Goal: Book appointment/travel/reservation

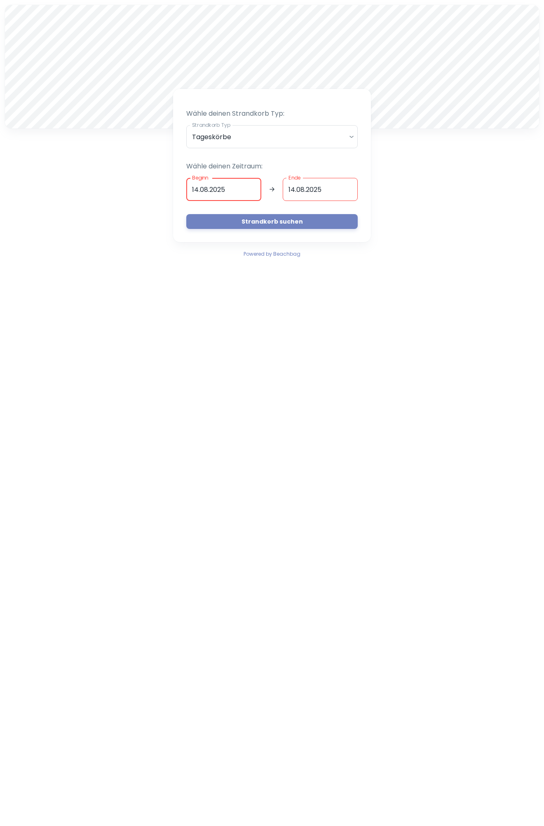
click at [231, 193] on input "13.08.2025" at bounding box center [223, 189] width 75 height 23
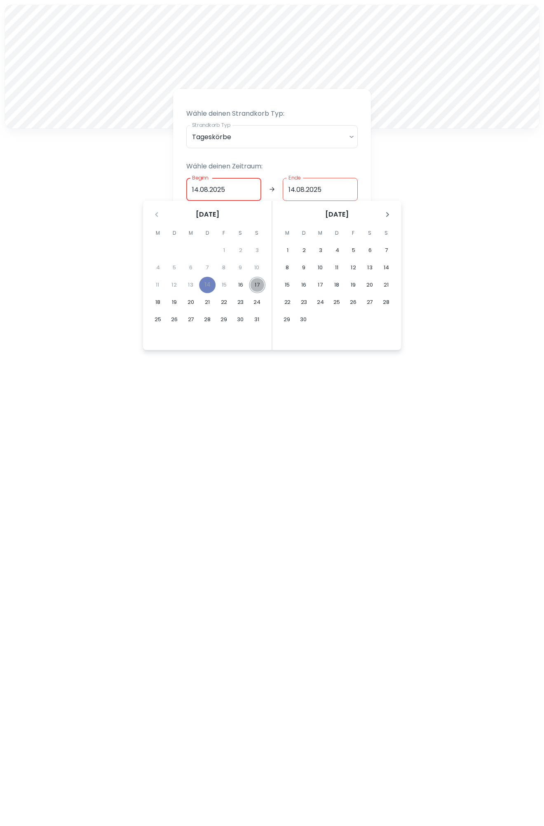
click at [254, 283] on button "17" at bounding box center [257, 285] width 16 height 16
type input "[DATE]"
click at [193, 300] on button "20" at bounding box center [190, 302] width 16 height 16
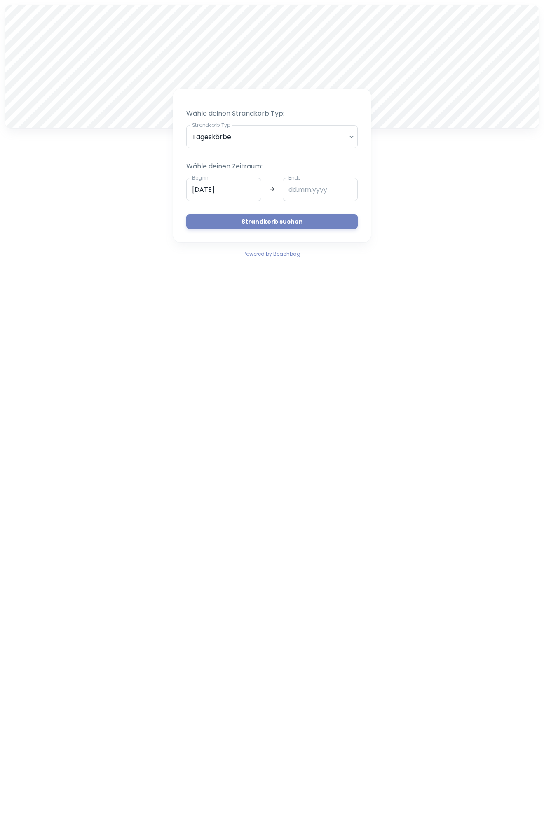
type input "20.08.2025"
click at [276, 226] on button "Strandkorb suchen" at bounding box center [271, 221] width 171 height 15
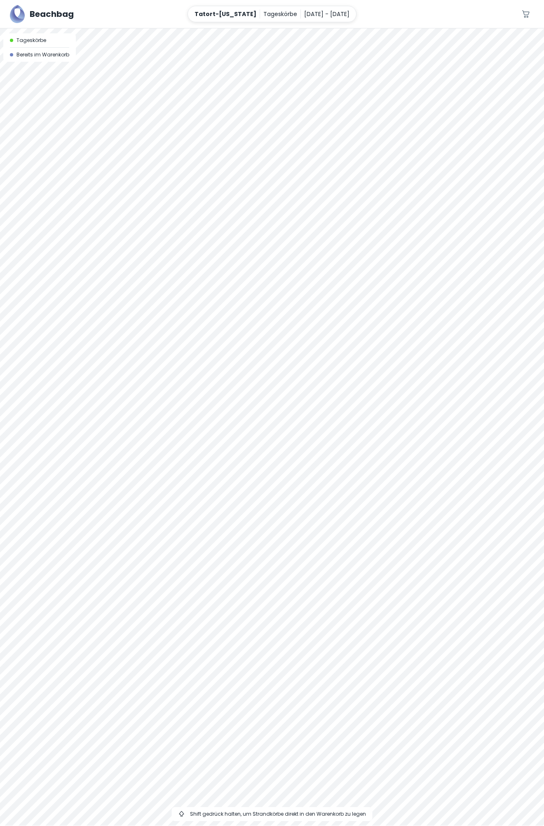
click at [228, 28] on div at bounding box center [272, 28] width 544 height 0
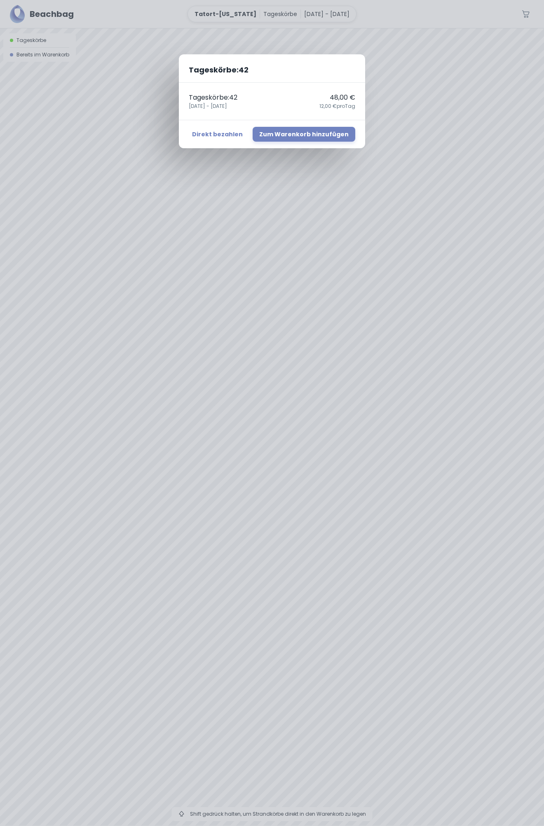
click at [288, 401] on div "Tageskörbe : 42 Tageskörbe : 42 48,00 € 17. August - 20. August 12,00 € pro Tag…" at bounding box center [272, 413] width 544 height 826
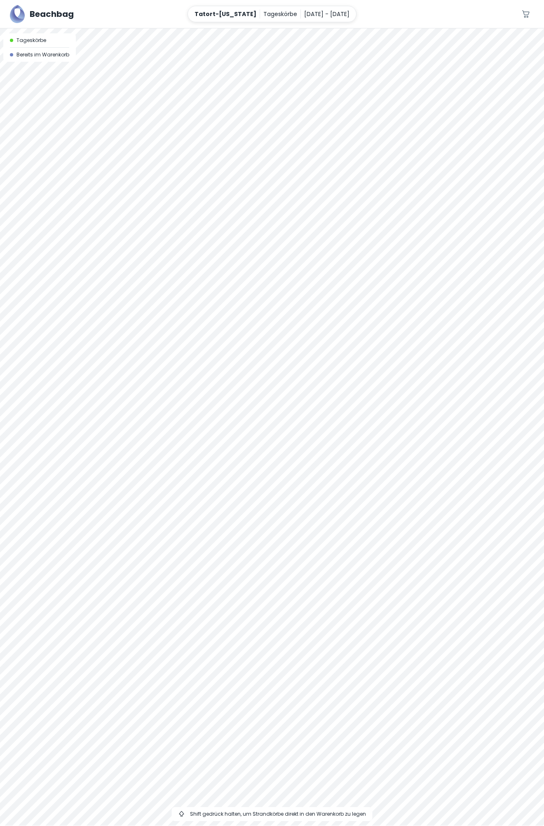
click at [288, 28] on div at bounding box center [272, 28] width 544 height 0
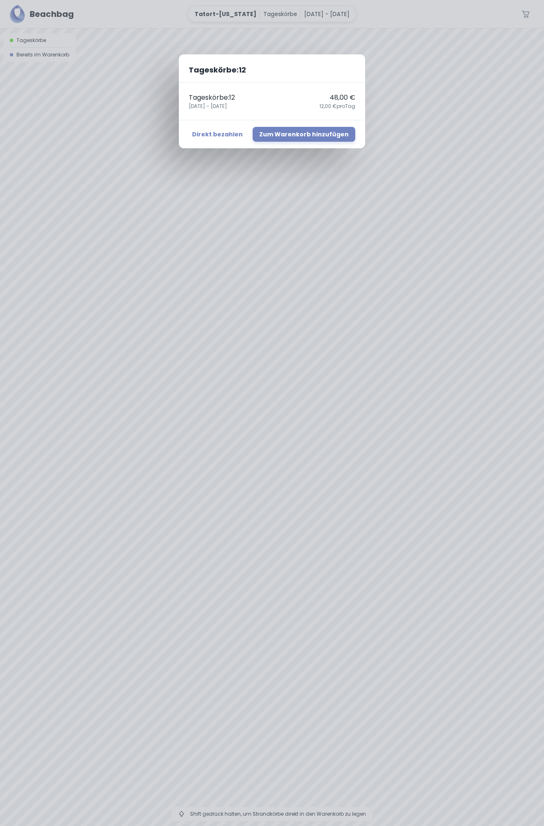
click at [287, 394] on div "Tageskörbe : 12 Tageskörbe : 12 48,00 € 17. August - 20. August 12,00 € pro Tag…" at bounding box center [272, 413] width 544 height 826
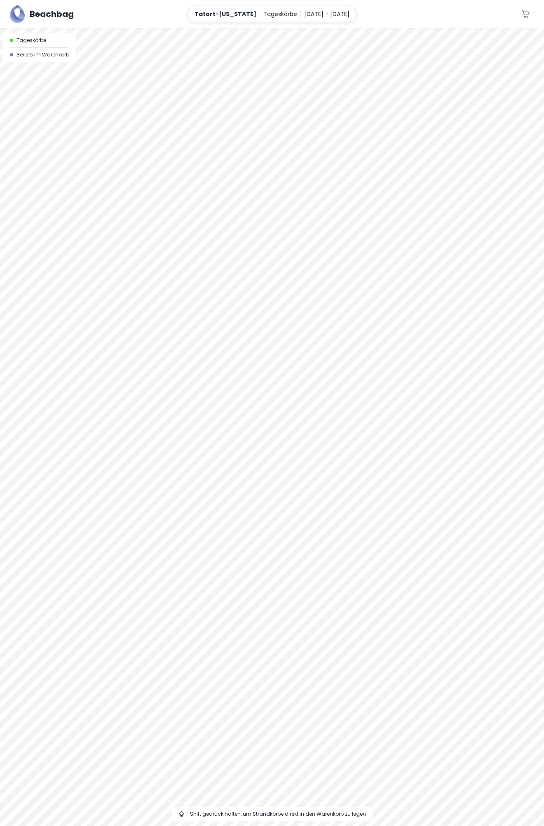
click at [287, 28] on div at bounding box center [272, 28] width 544 height 0
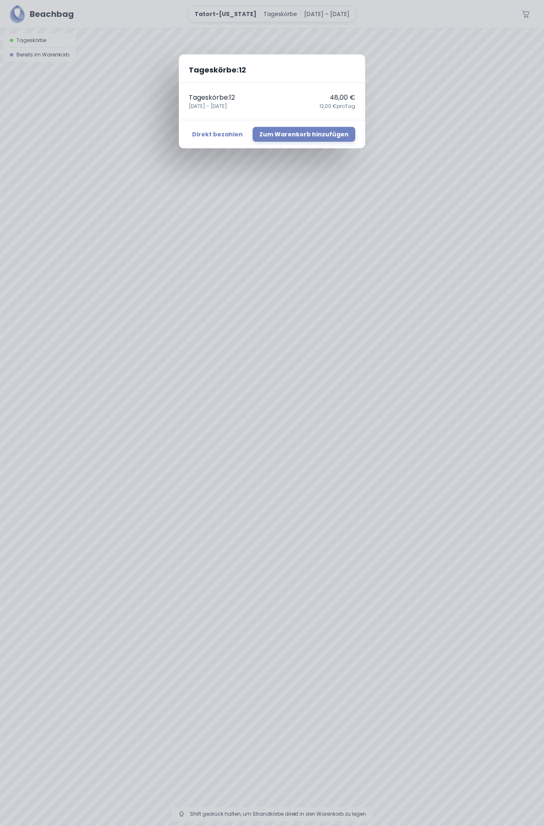
drag, startPoint x: 398, startPoint y: 218, endPoint x: 400, endPoint y: 138, distance: 80.3
click at [400, 138] on div "Tageskörbe : 12 Tageskörbe : 12 48,00 € 17. August - 20. August 12,00 € pro Tag…" at bounding box center [272, 413] width 544 height 826
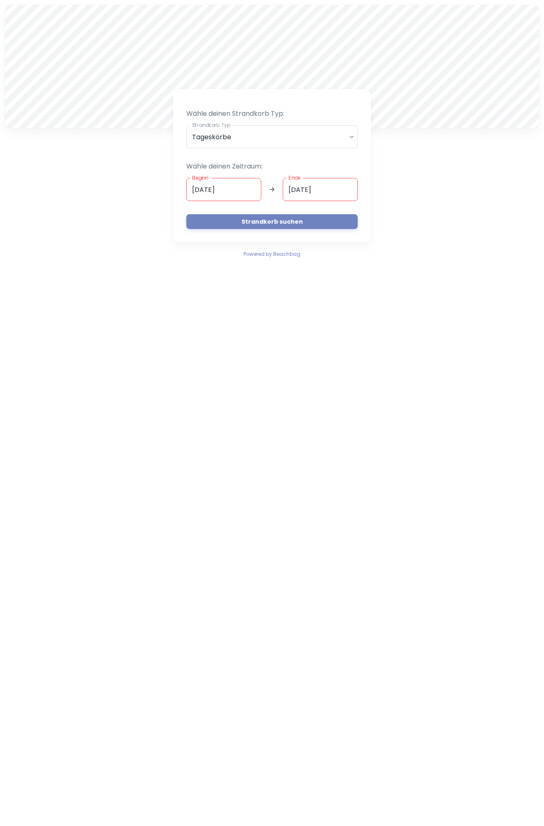
click at [270, 5] on div at bounding box center [272, 5] width 534 height 0
click at [239, 189] on input "[DATE]" at bounding box center [223, 189] width 75 height 23
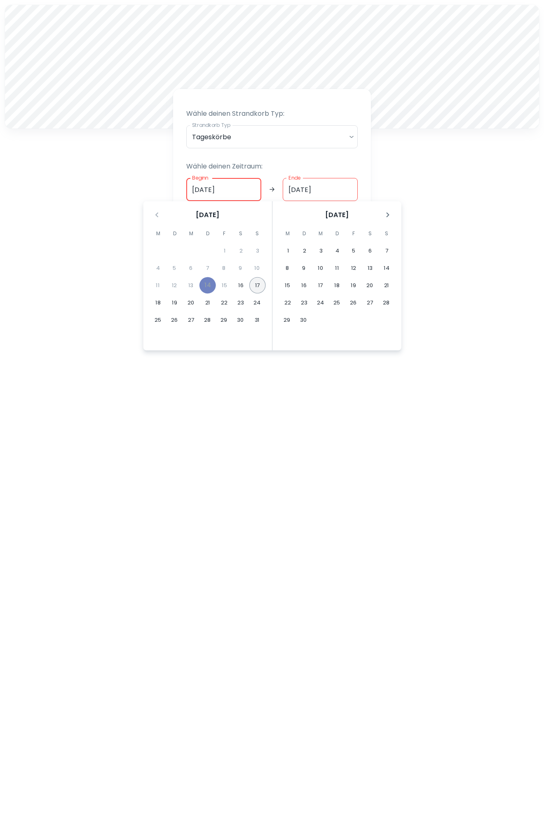
click at [254, 285] on button "17" at bounding box center [257, 285] width 16 height 16
type input "[DATE]"
click at [299, 194] on input "Ende" at bounding box center [319, 189] width 75 height 23
click at [252, 282] on button "17" at bounding box center [257, 285] width 16 height 16
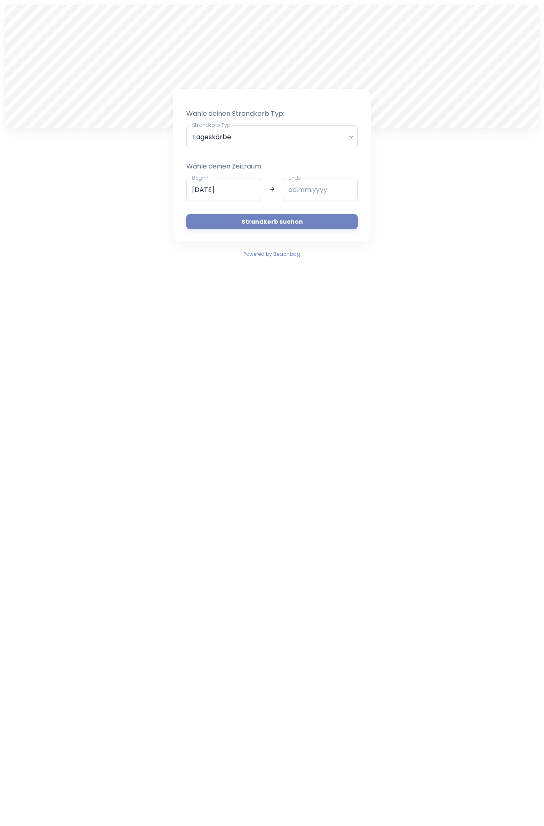
type input "[DATE]"
click at [282, 217] on button "Strandkorb suchen" at bounding box center [271, 221] width 171 height 15
click at [228, 196] on input "[DATE]" at bounding box center [223, 189] width 75 height 23
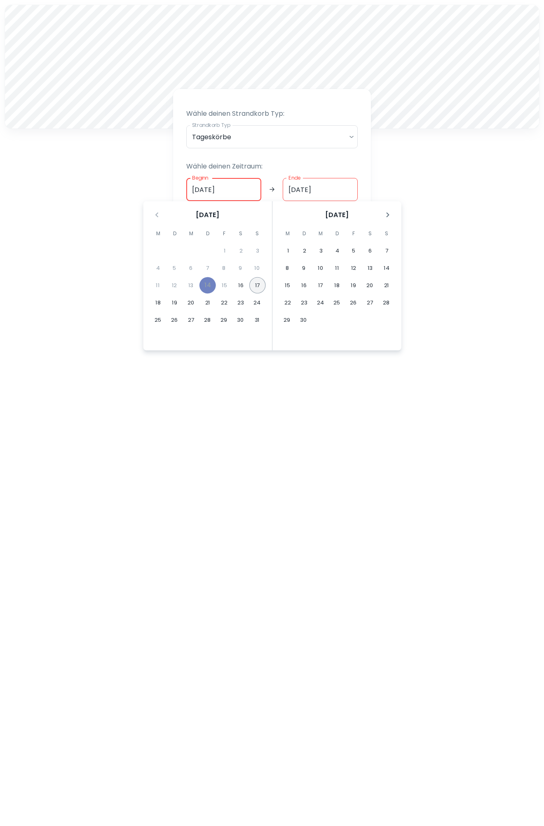
click at [255, 287] on button "17" at bounding box center [257, 285] width 16 height 16
type input "[DATE]"
click at [254, 282] on button "17" at bounding box center [257, 285] width 16 height 16
type input "[DATE]"
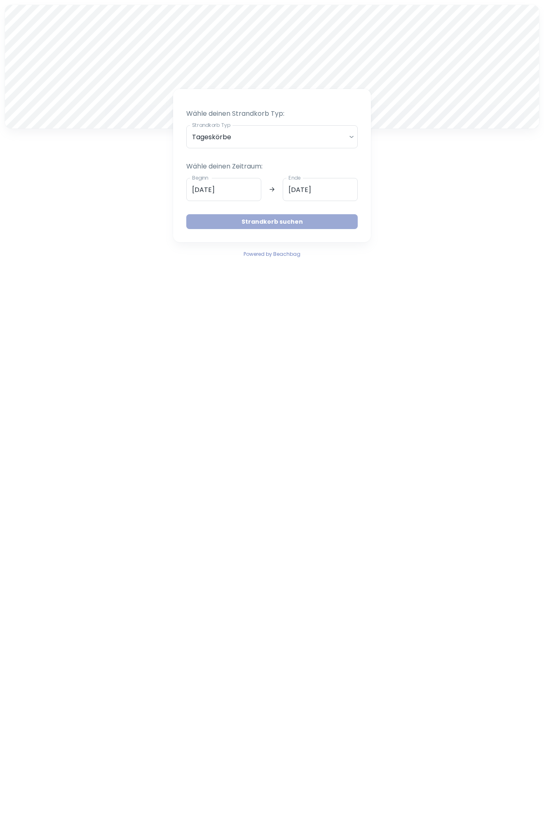
click at [296, 223] on button "Strandkorb suchen" at bounding box center [271, 221] width 171 height 15
